Goal: Find specific page/section: Find specific page/section

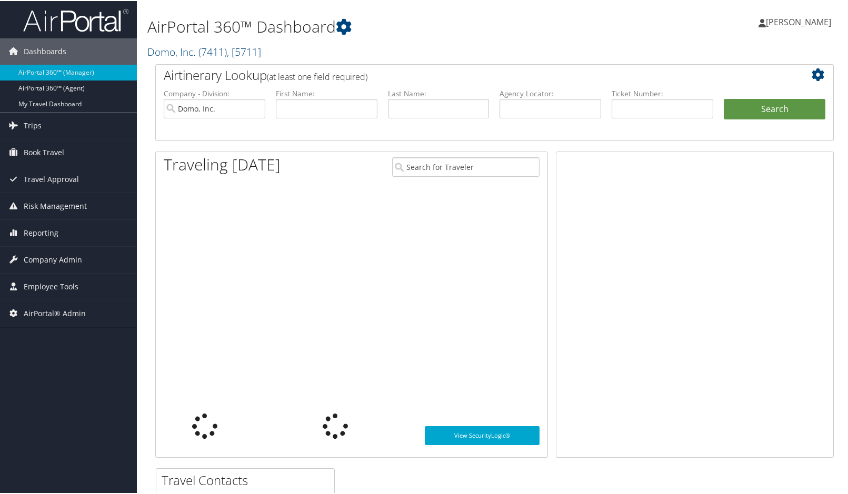
click at [287, 27] on h1 "AirPortal 360™ Dashboard" at bounding box center [378, 26] width 462 height 22
click at [226, 56] on span "( 7411 )" at bounding box center [212, 51] width 28 height 14
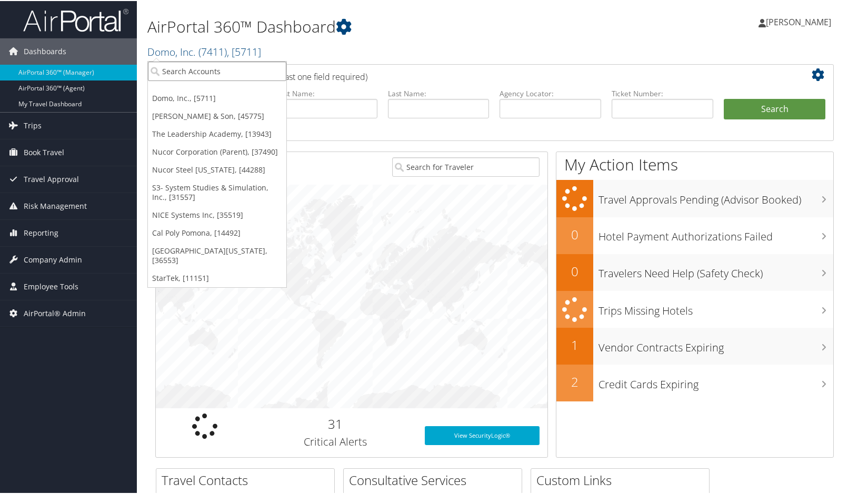
click at [216, 74] on input "search" at bounding box center [217, 69] width 138 height 19
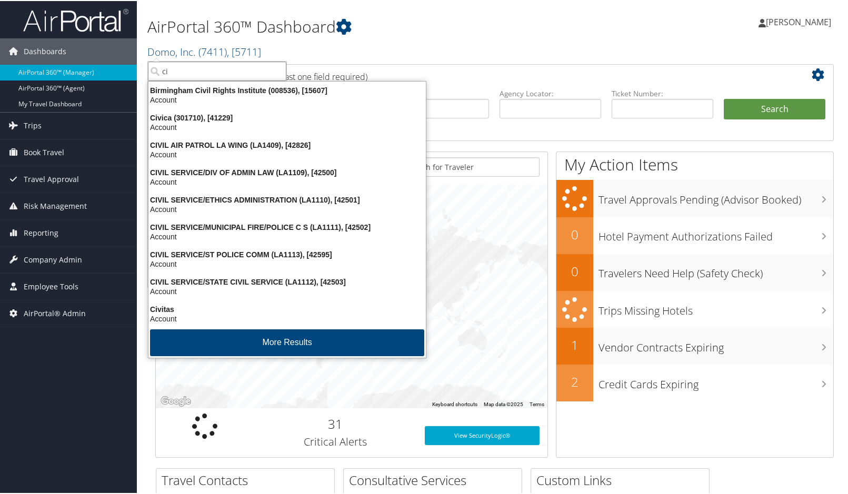
type input "c"
type input "CIVI"
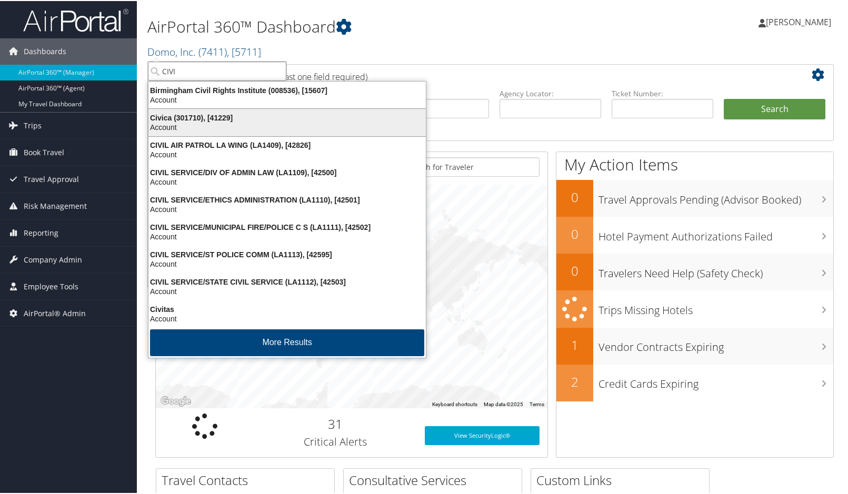
click at [206, 116] on div "Civica (301710), [41229]" at bounding box center [287, 116] width 290 height 9
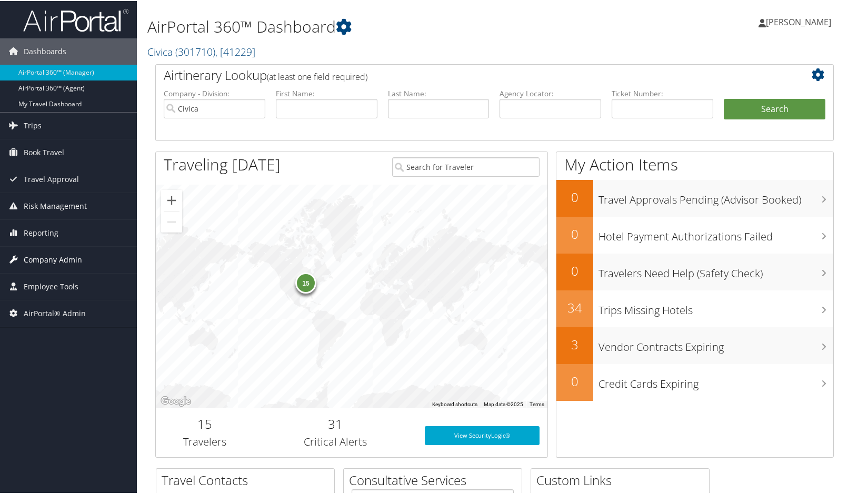
click at [35, 258] on span "Company Admin" at bounding box center [53, 259] width 58 height 26
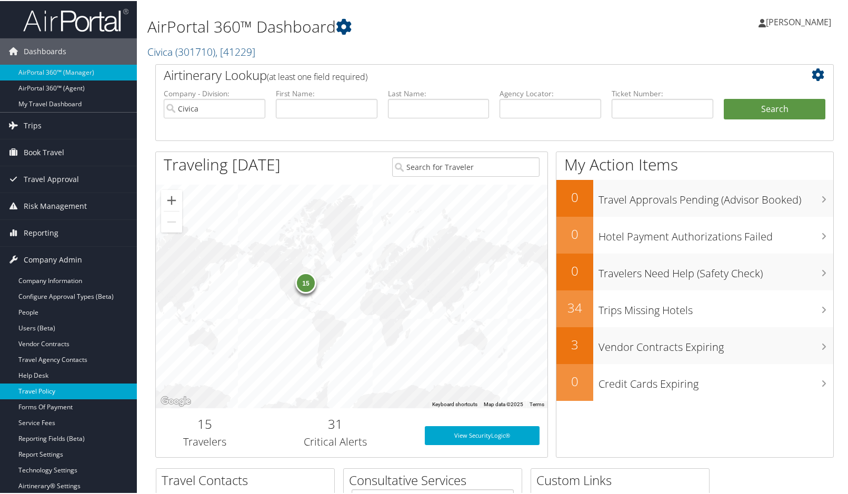
click at [37, 393] on link "Travel Policy" at bounding box center [68, 390] width 137 height 16
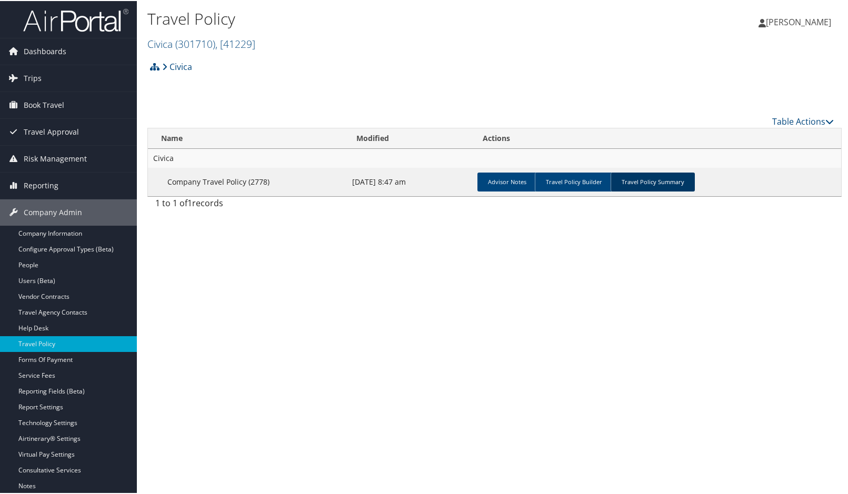
click at [649, 186] on link "Travel Policy Summary" at bounding box center [652, 181] width 84 height 19
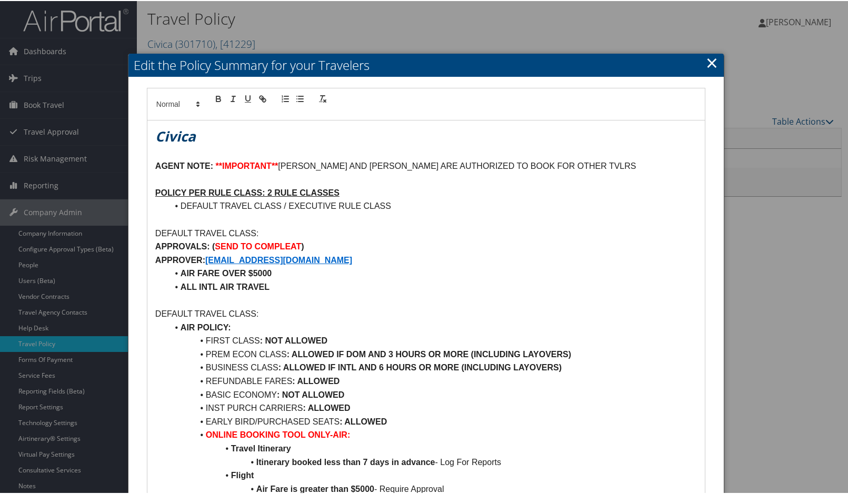
click at [708, 59] on link "×" at bounding box center [711, 61] width 12 height 21
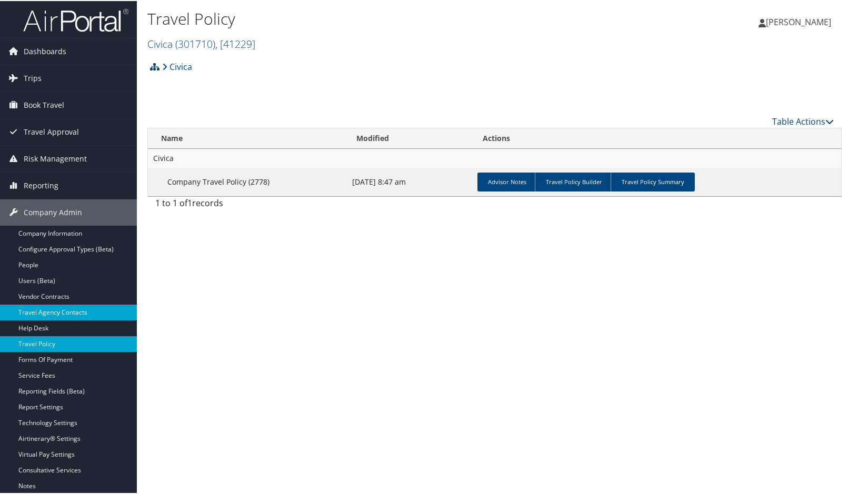
click at [48, 312] on link "Travel Agency Contacts" at bounding box center [68, 312] width 137 height 16
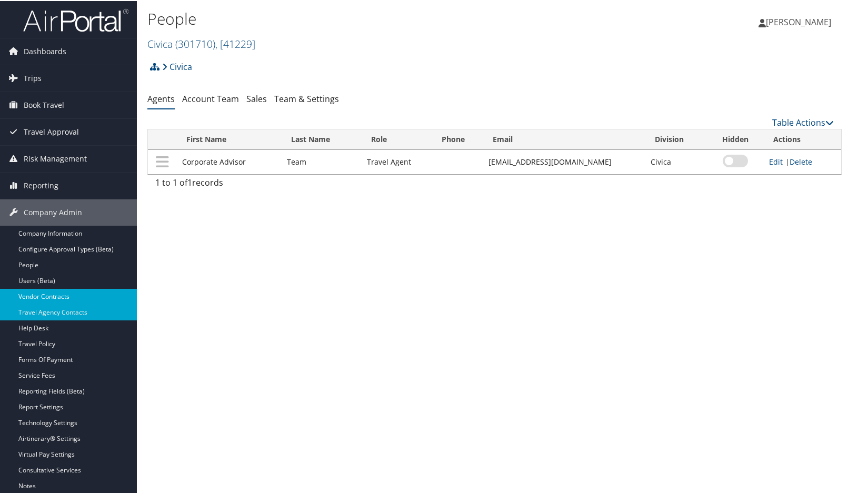
click at [41, 290] on link "Vendor Contracts" at bounding box center [68, 296] width 137 height 16
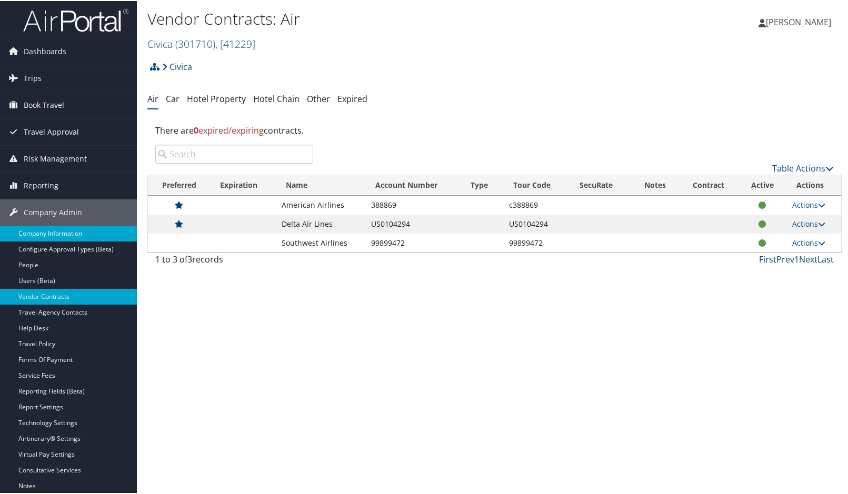
click at [69, 227] on link "Company Information" at bounding box center [68, 233] width 137 height 16
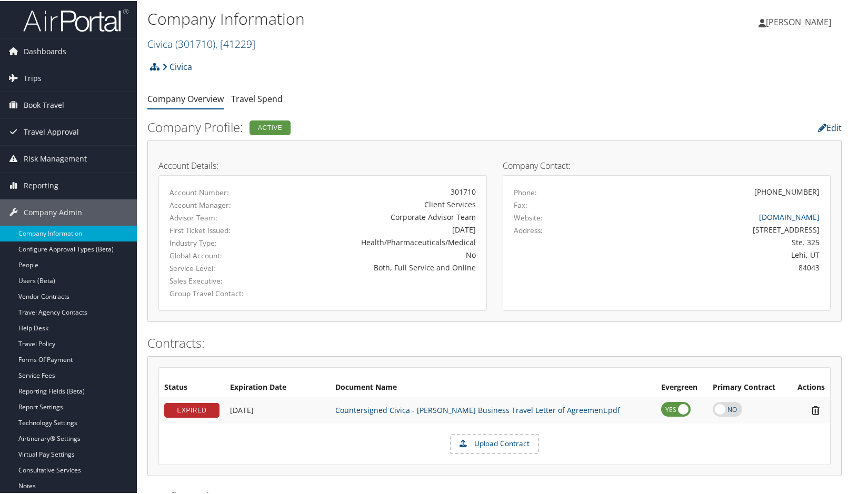
click at [248, 36] on span ", [ 41229 ]" at bounding box center [235, 43] width 40 height 14
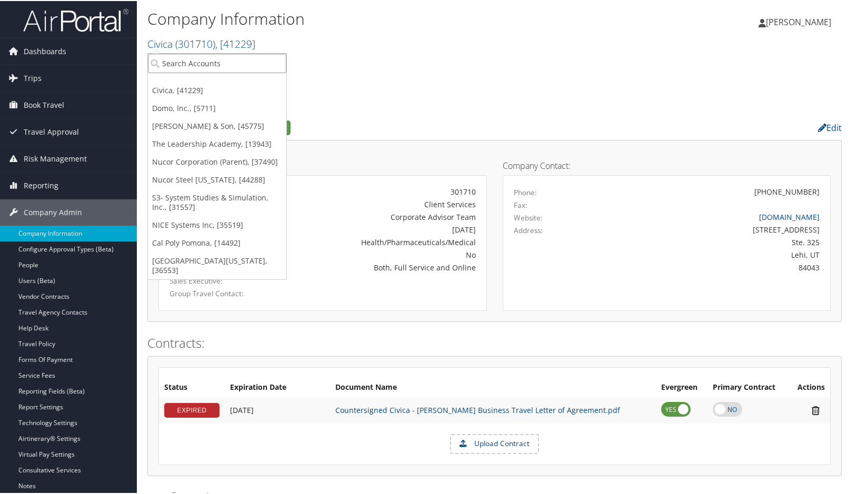
click at [177, 59] on input "search" at bounding box center [217, 62] width 138 height 19
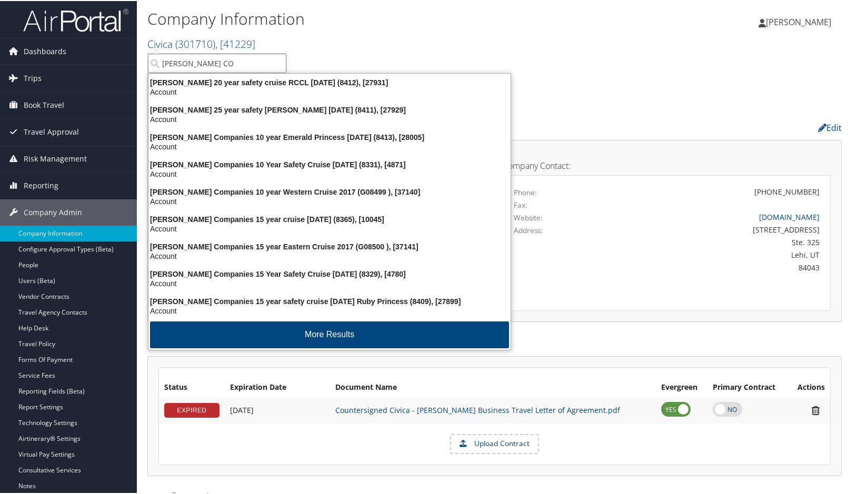
type input "LAYTON CON"
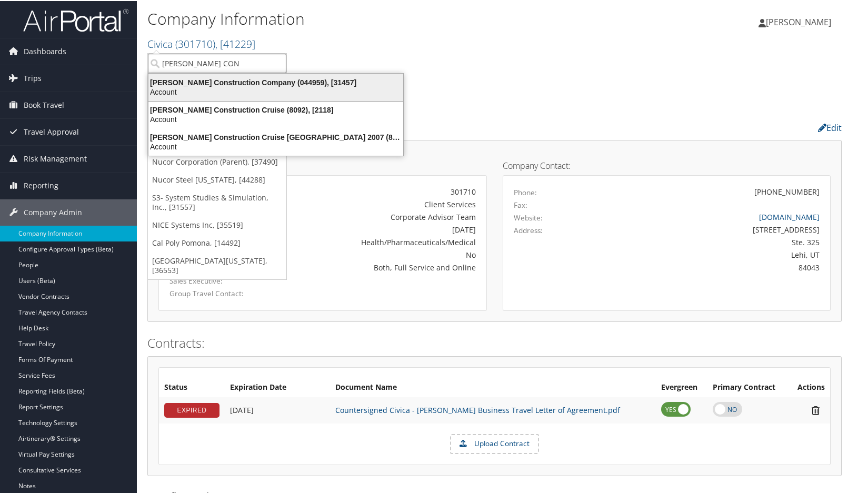
click at [226, 83] on div "Layton Construction Company (044959), [31457]" at bounding box center [275, 81] width 267 height 9
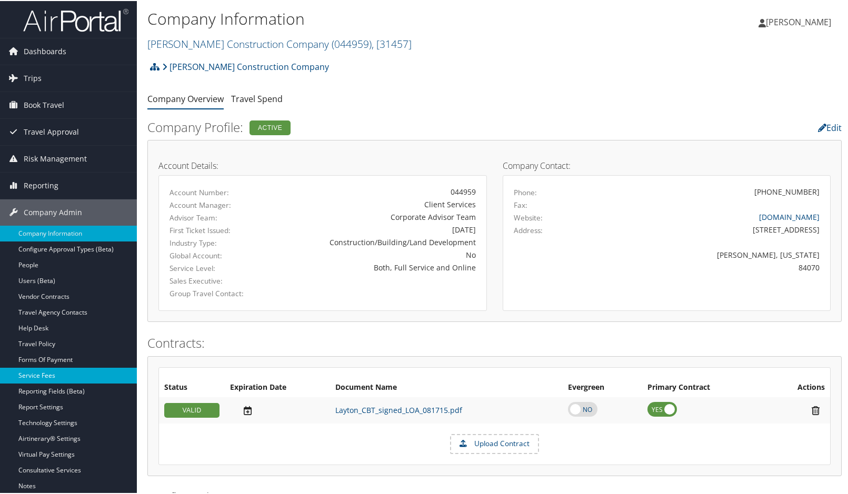
click at [45, 376] on link "Service Fees" at bounding box center [68, 375] width 137 height 16
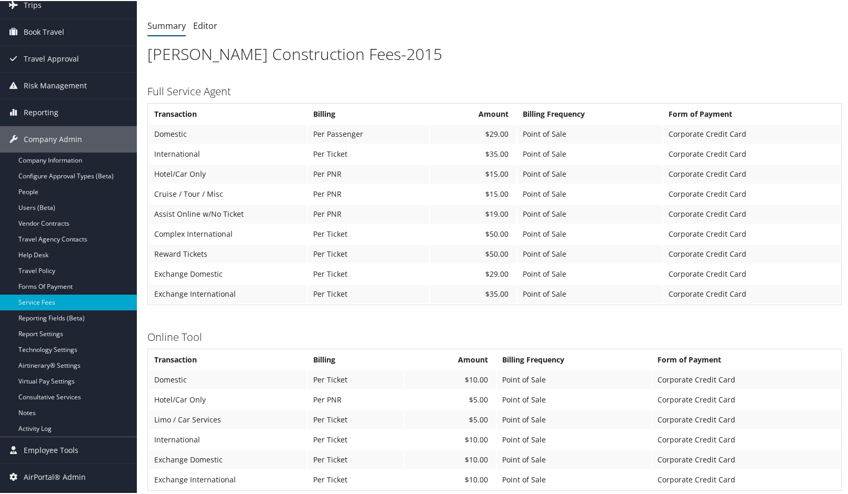
scroll to position [105, 0]
